Goal: Check status: Check status

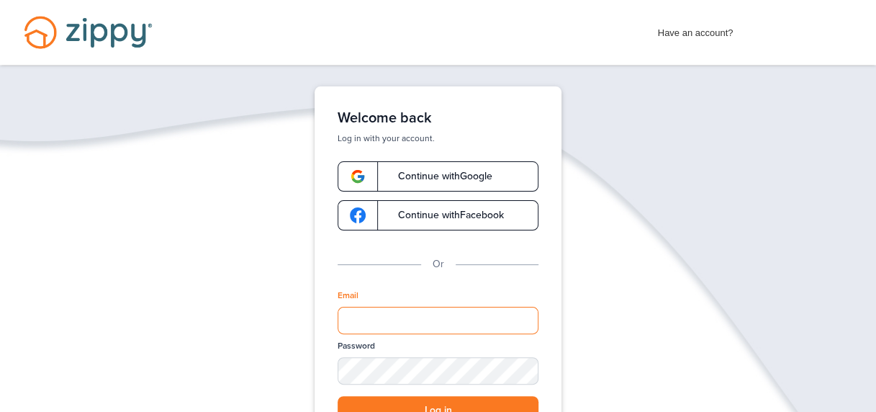
click at [466, 311] on input "Email" at bounding box center [437, 320] width 201 height 27
type input "**********"
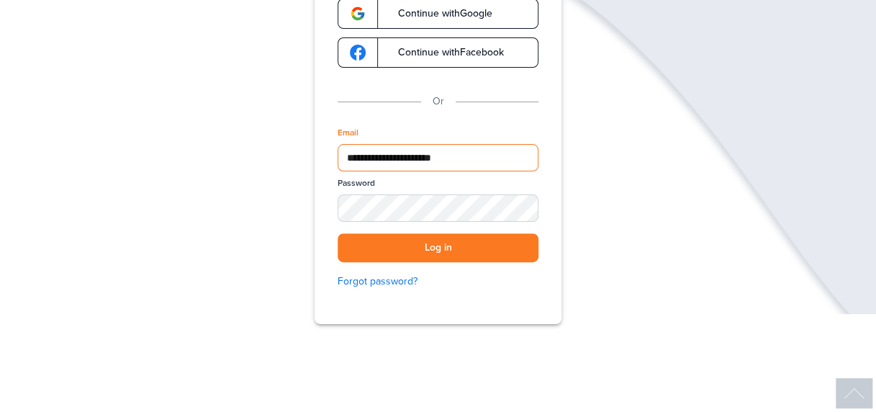
scroll to position [164, 0]
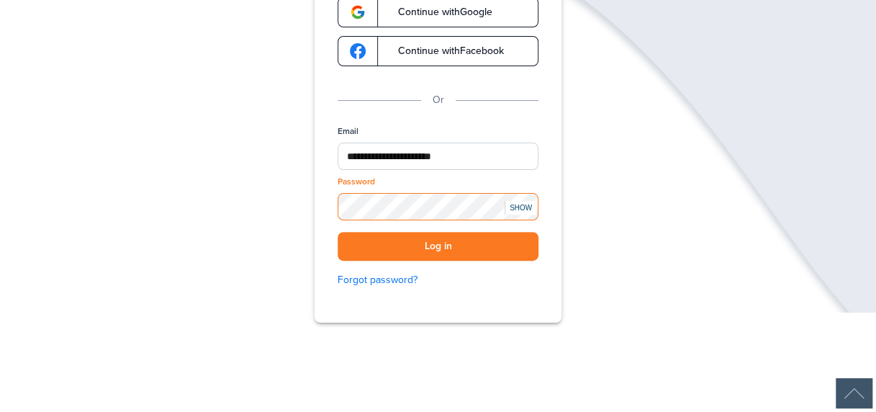
click at [337, 232] on button "Log in" at bounding box center [437, 247] width 201 height 30
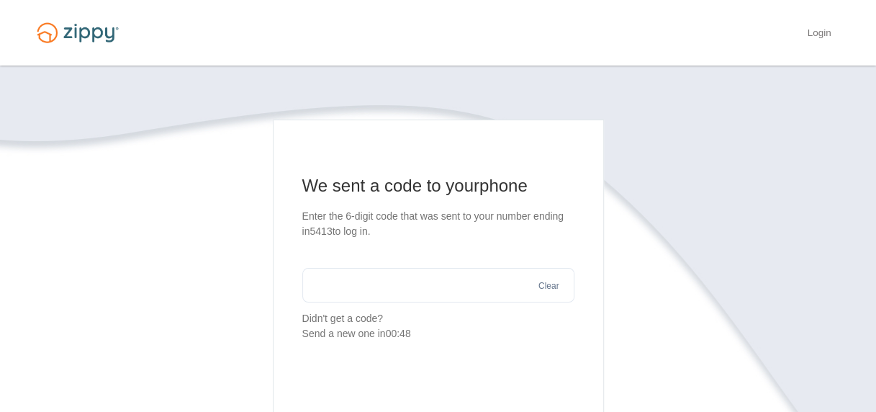
click at [462, 278] on input "text" at bounding box center [438, 285] width 272 height 35
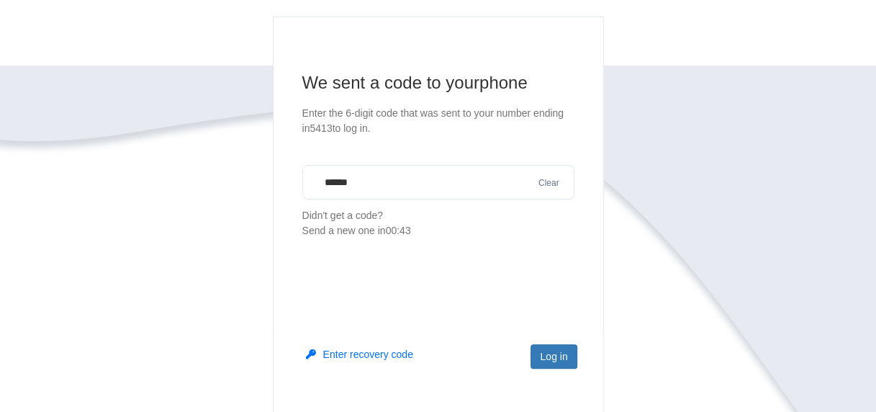
scroll to position [117, 0]
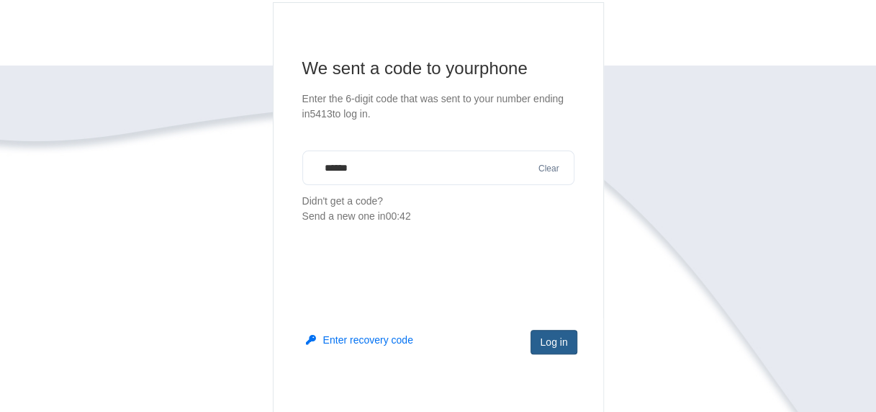
type input "******"
click at [550, 339] on button "Log in" at bounding box center [553, 342] width 46 height 24
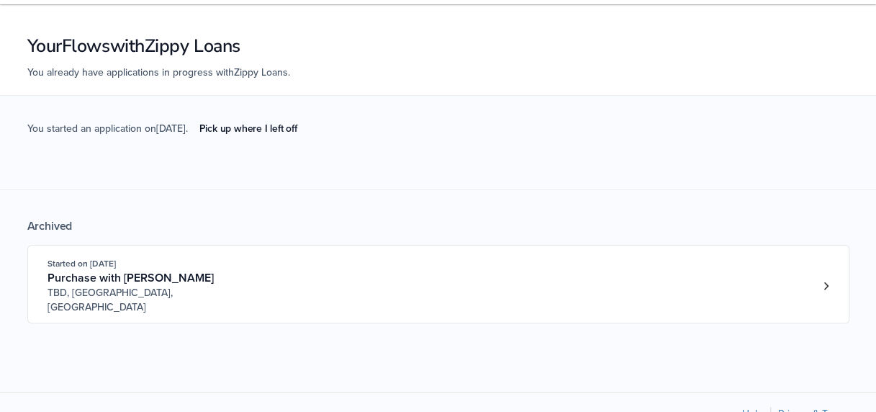
scroll to position [63, 0]
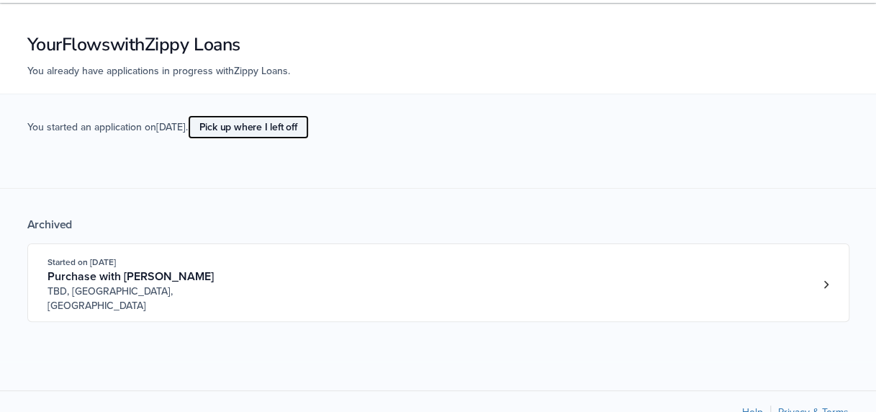
click at [297, 126] on link "Pick up where I left off" at bounding box center [248, 127] width 121 height 24
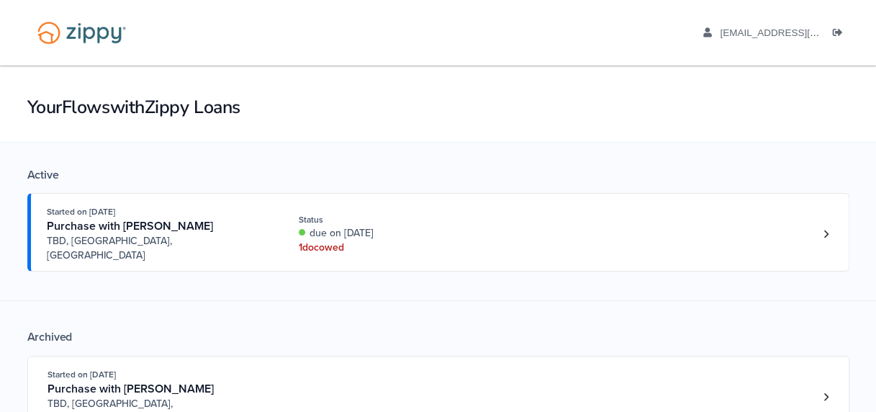
scroll to position [16, 0]
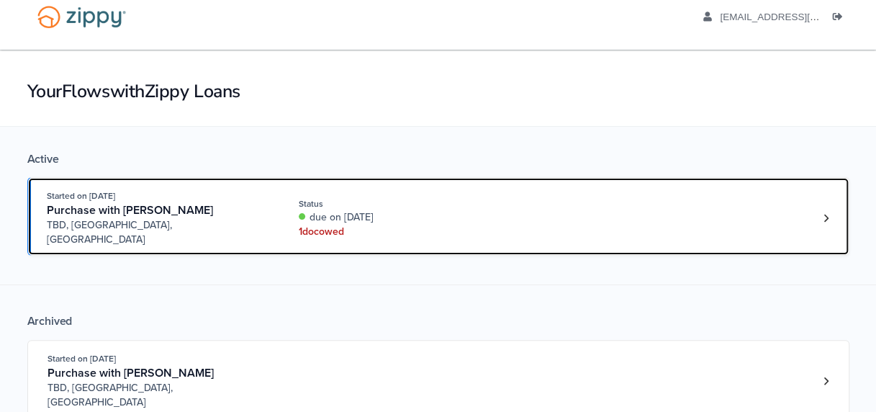
click at [385, 212] on div "due on [DATE]" at bounding box center [395, 217] width 192 height 14
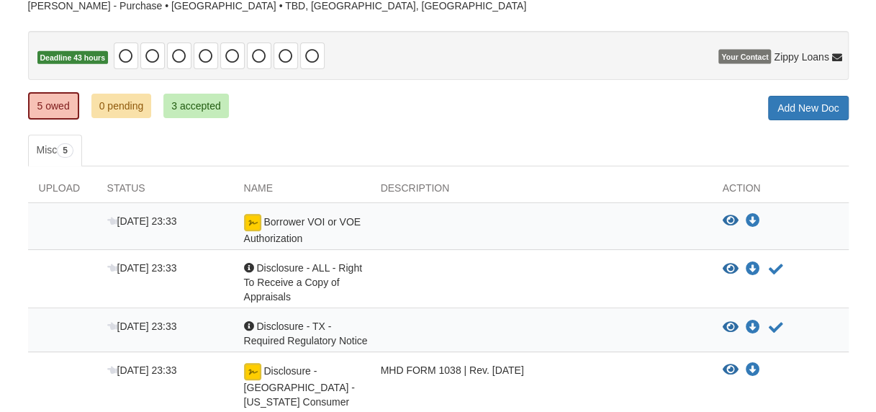
scroll to position [115, 0]
click at [250, 217] on img at bounding box center [252, 221] width 17 height 17
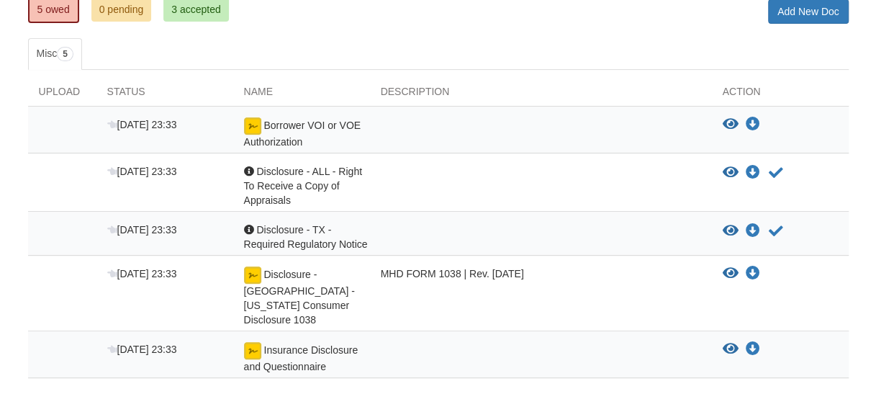
scroll to position [214, 0]
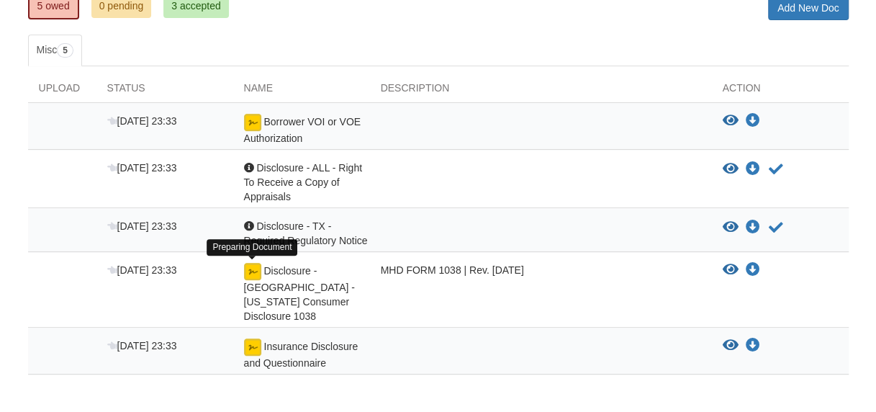
click at [253, 272] on img at bounding box center [252, 271] width 17 height 17
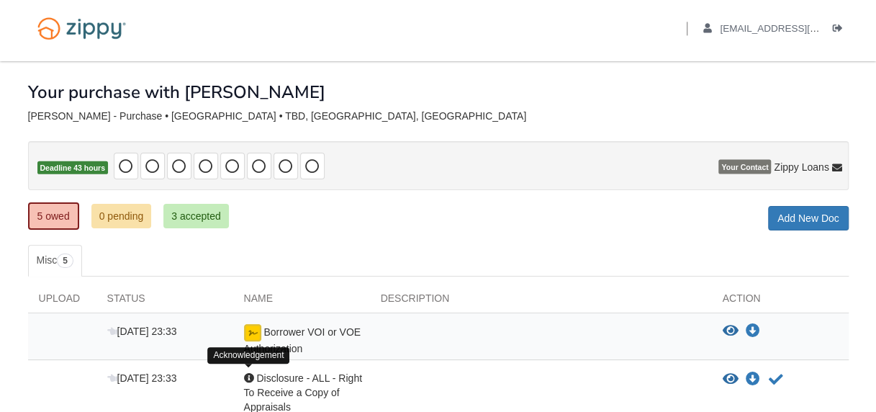
scroll to position [0, 0]
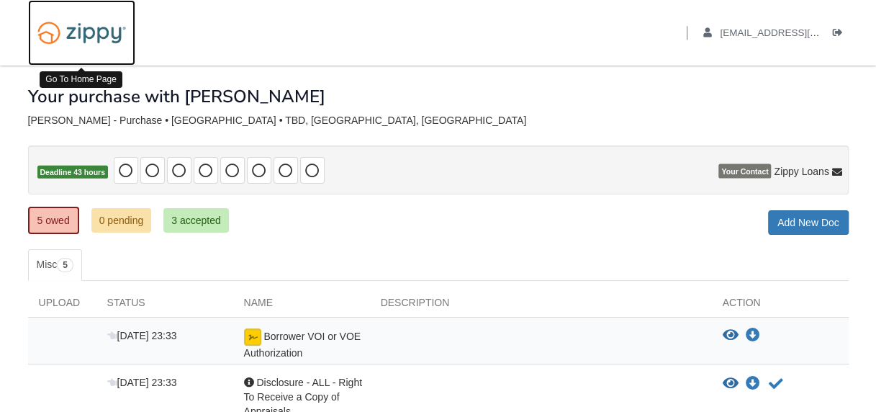
click at [122, 34] on img at bounding box center [81, 32] width 107 height 37
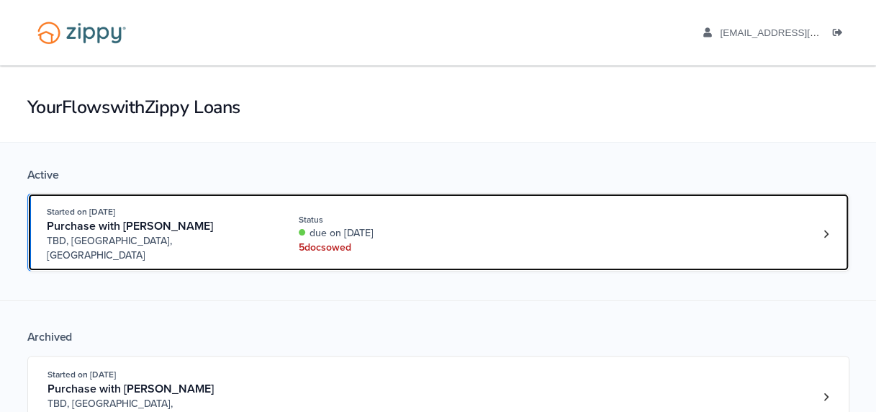
click at [422, 216] on div "Status" at bounding box center [395, 219] width 192 height 13
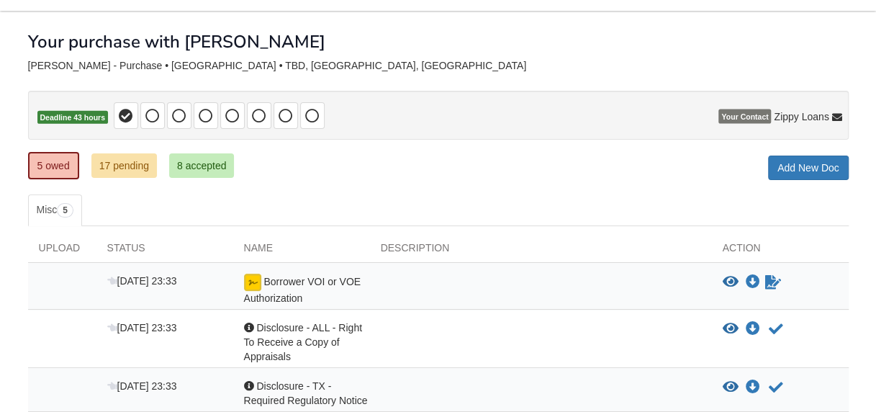
scroll to position [62, 0]
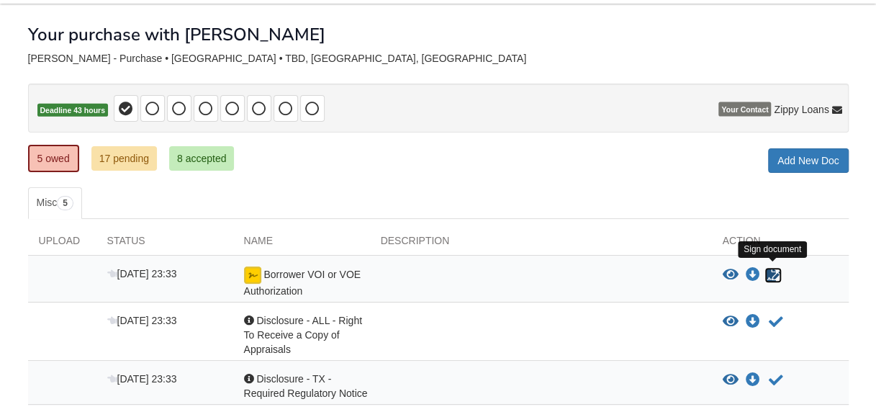
click at [774, 268] on icon "Sign Form" at bounding box center [773, 275] width 16 height 14
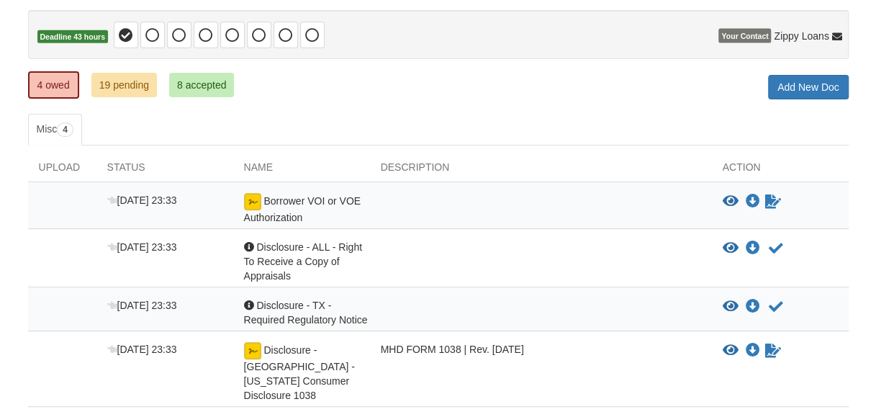
scroll to position [193, 0]
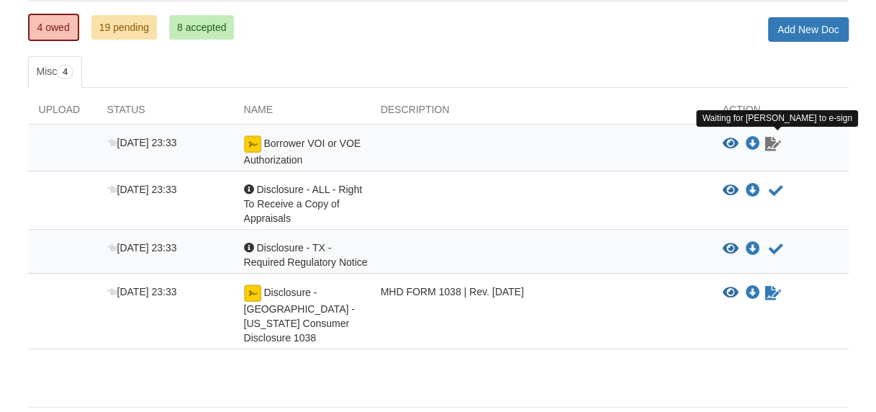
click at [774, 140] on icon "Waiting for your co-borrower to e-sign" at bounding box center [773, 144] width 16 height 14
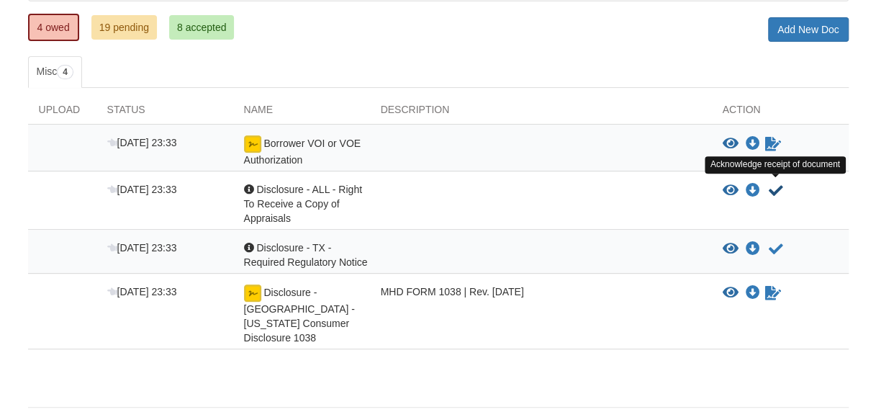
click at [774, 184] on icon "Acknowledge receipt of document" at bounding box center [776, 190] width 14 height 14
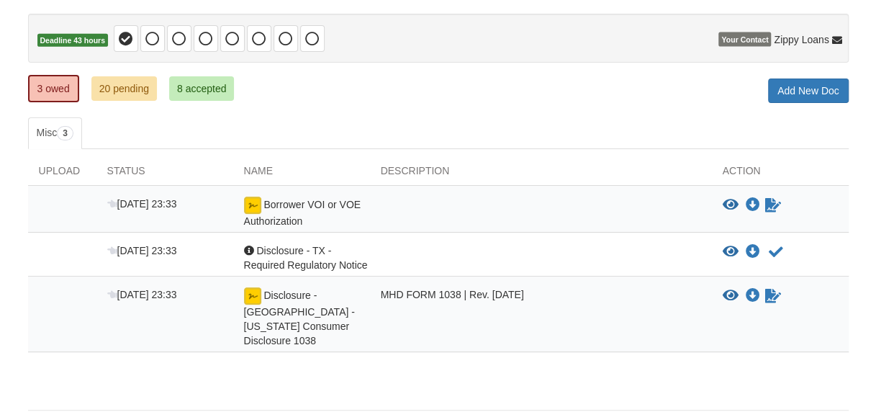
scroll to position [134, 0]
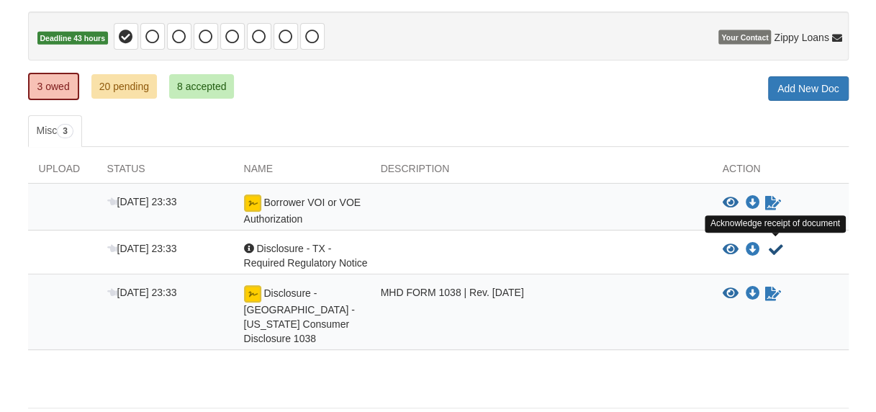
click at [775, 249] on icon "Acknowledge receipt of document" at bounding box center [776, 249] width 14 height 14
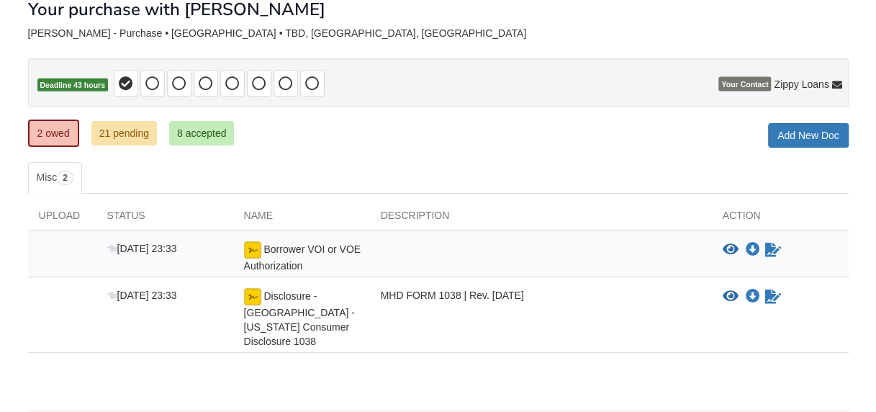
scroll to position [92, 0]
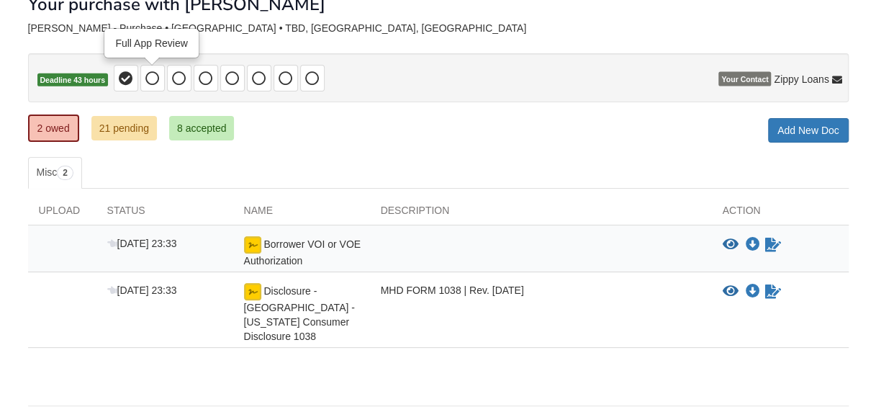
click at [161, 73] on span at bounding box center [152, 78] width 24 height 27
